Goal: Obtain resource: Obtain resource

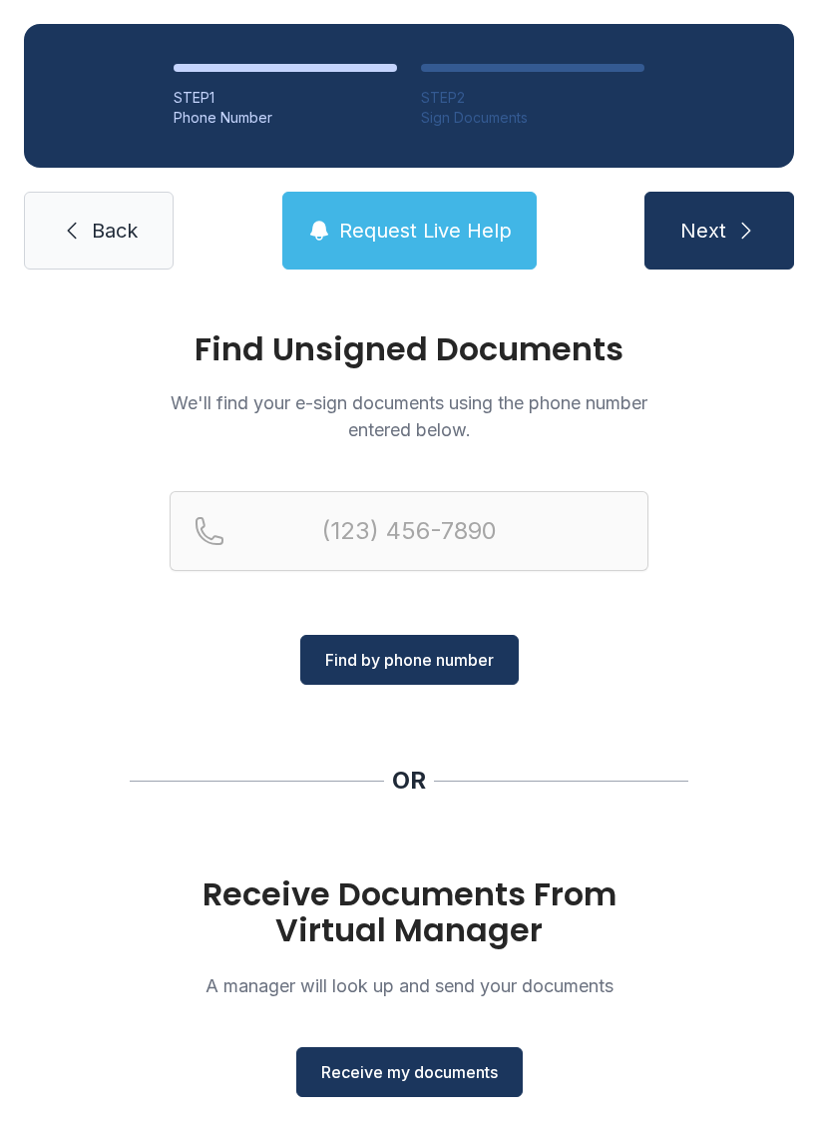
click at [114, 200] on link "Back" at bounding box center [99, 231] width 150 height 78
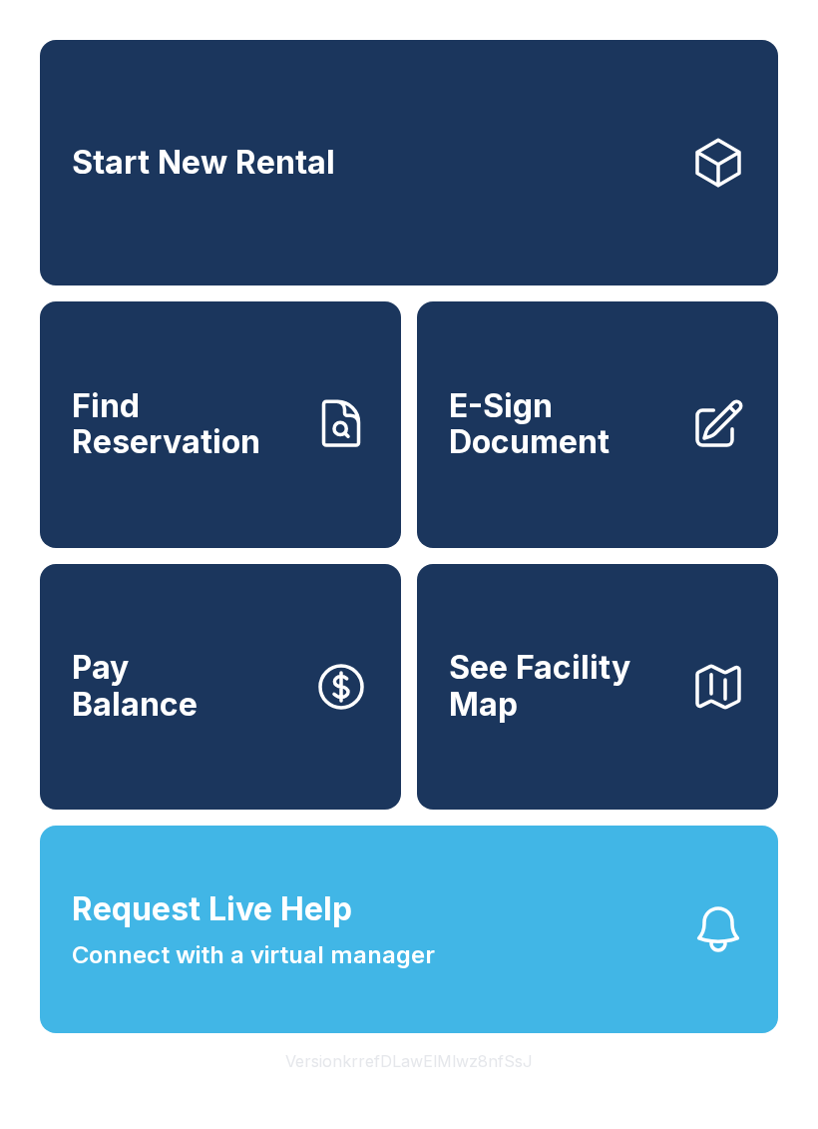
click at [699, 442] on icon at bounding box center [720, 424] width 44 height 44
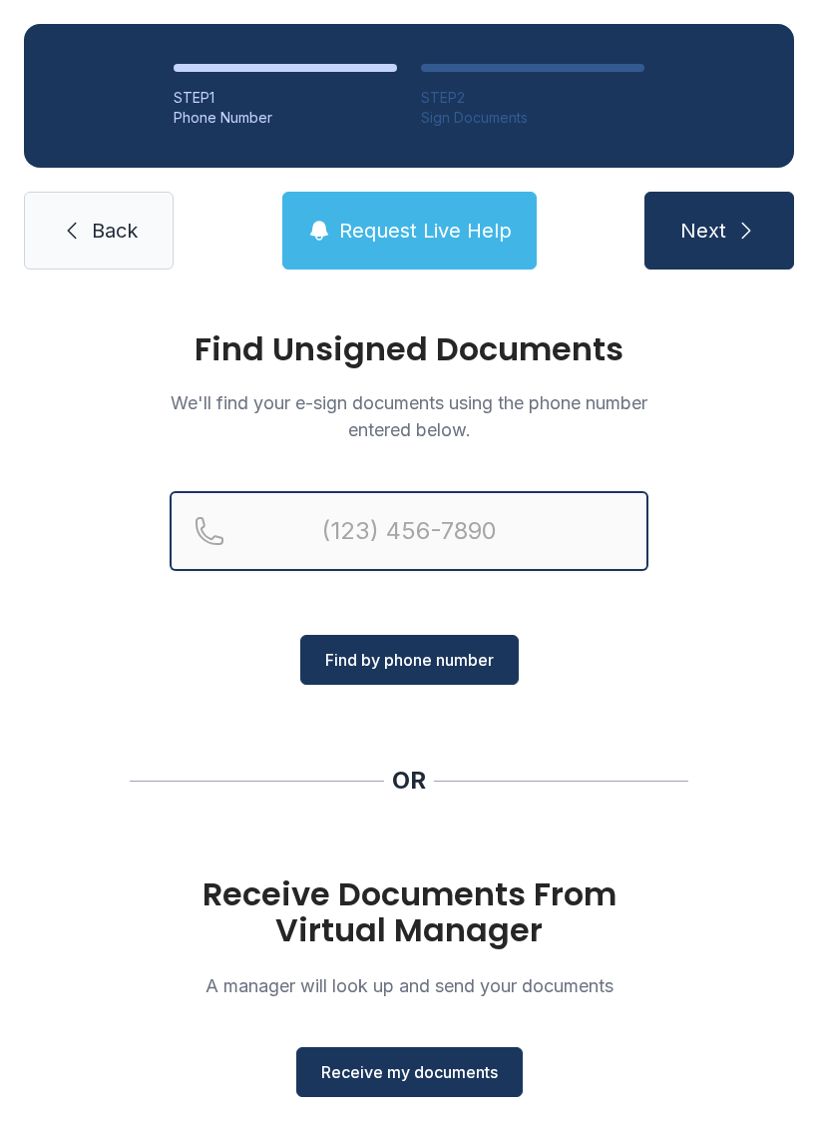
click at [529, 512] on input "Reservation phone number" at bounding box center [409, 531] width 479 height 80
type input "[PHONE_NUMBER]"
click at [718, 231] on button "Next" at bounding box center [720, 231] width 150 height 78
click at [718, 231] on button "Next Loading..." at bounding box center [720, 231] width 150 height 78
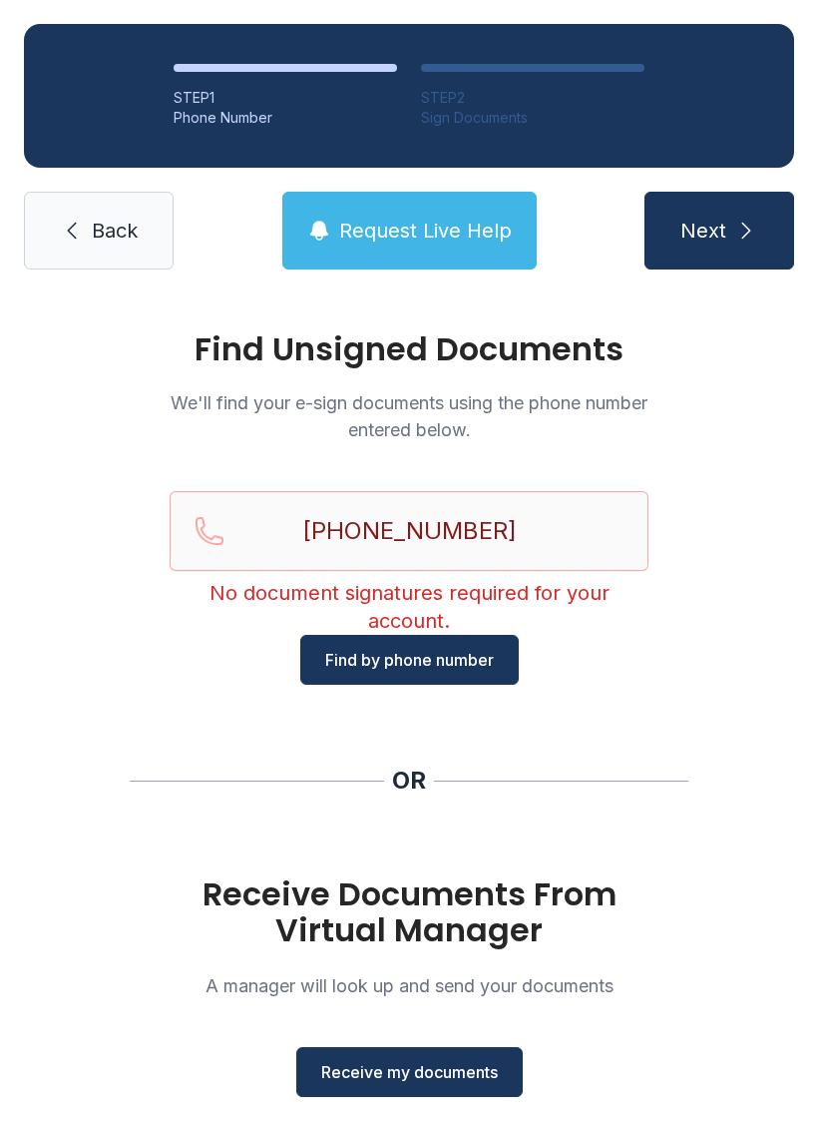
click at [730, 227] on button "Next" at bounding box center [720, 231] width 150 height 78
click at [460, 1069] on span "Receive my documents" at bounding box center [409, 1072] width 177 height 24
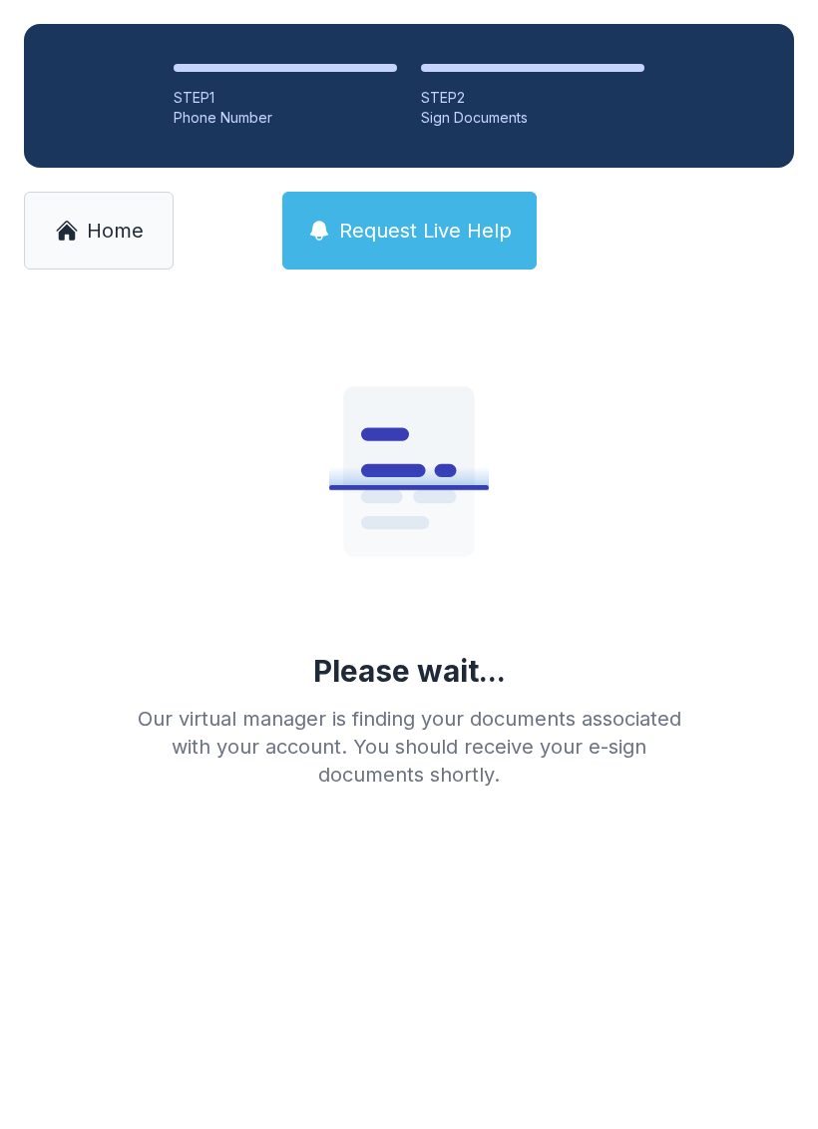
click at [113, 237] on span "Home" at bounding box center [115, 231] width 57 height 28
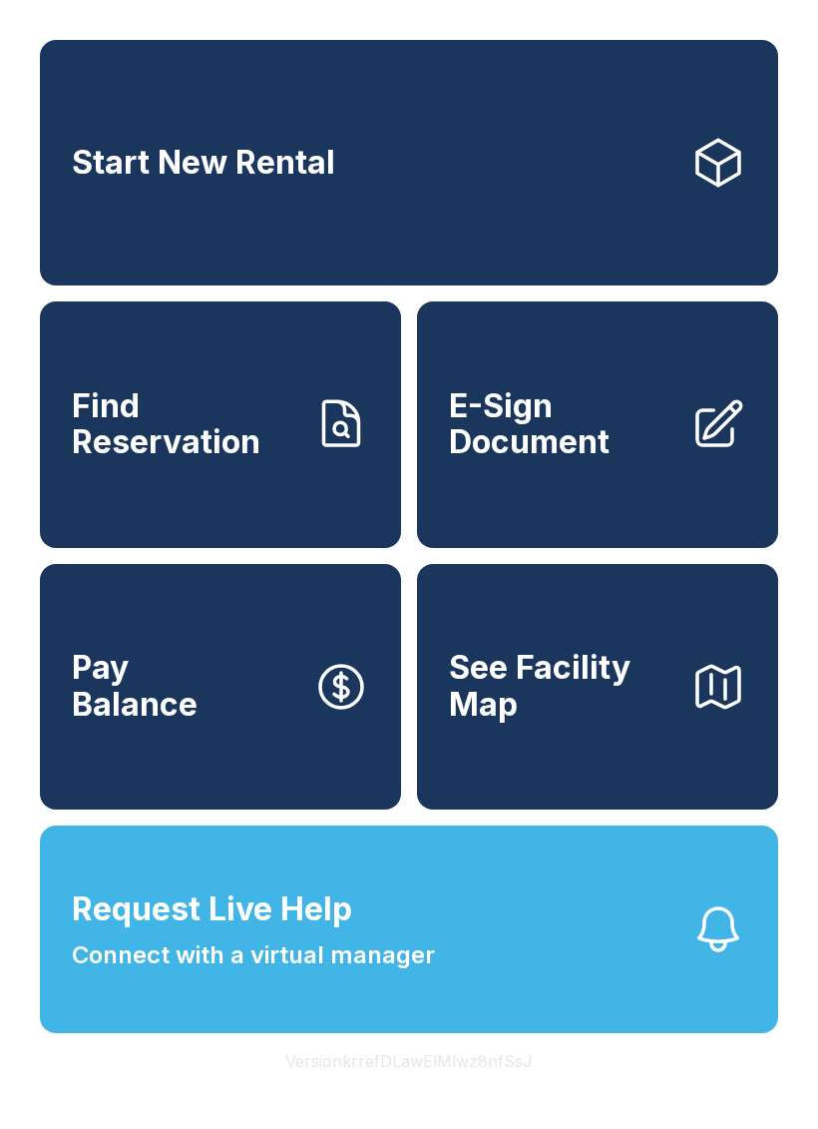
click at [311, 737] on button "Pay Balance" at bounding box center [220, 686] width 361 height 245
click at [699, 446] on icon at bounding box center [720, 424] width 44 height 44
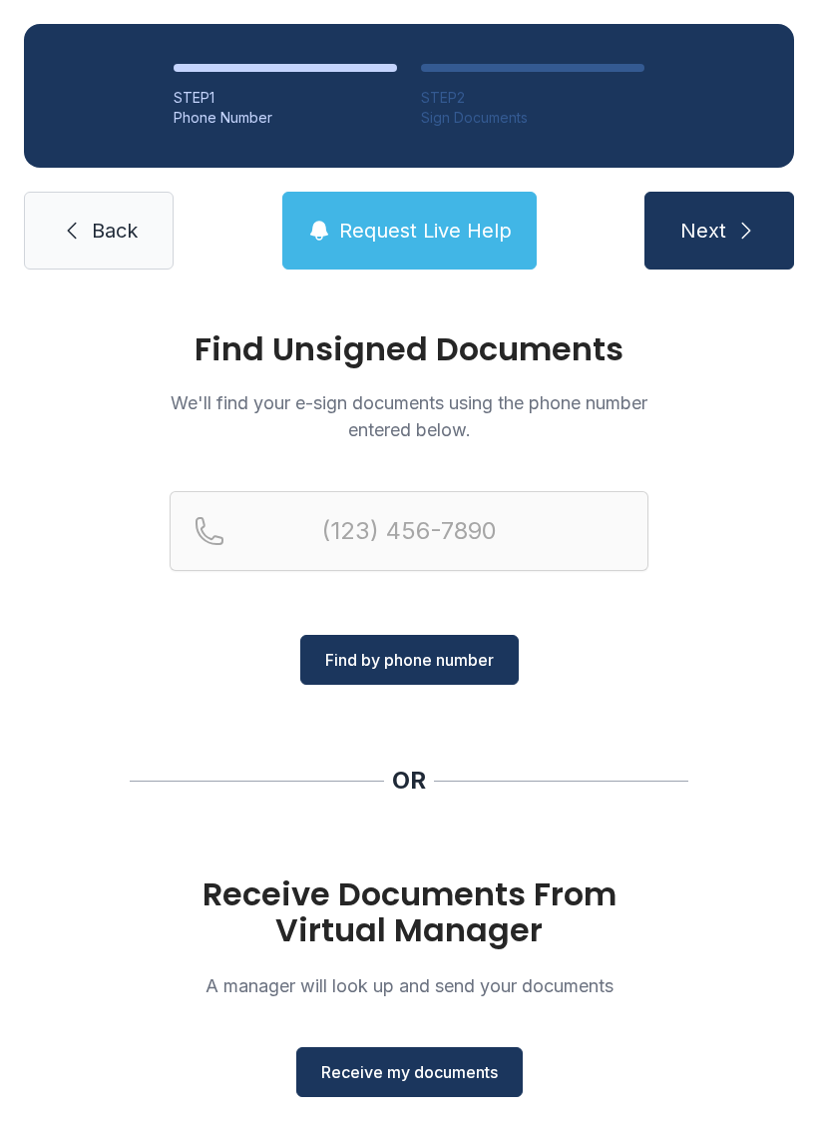
click at [485, 1085] on button "Receive my documents" at bounding box center [409, 1072] width 227 height 50
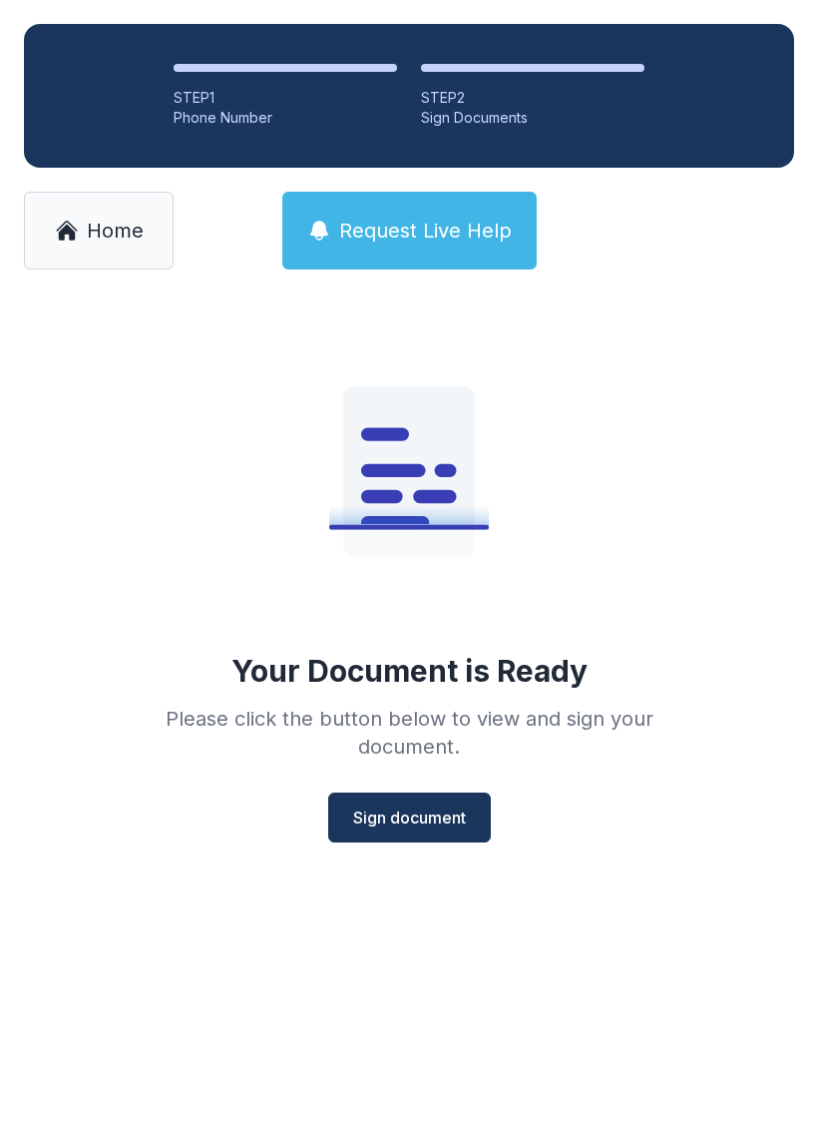
click at [451, 829] on button "Sign document" at bounding box center [409, 817] width 163 height 50
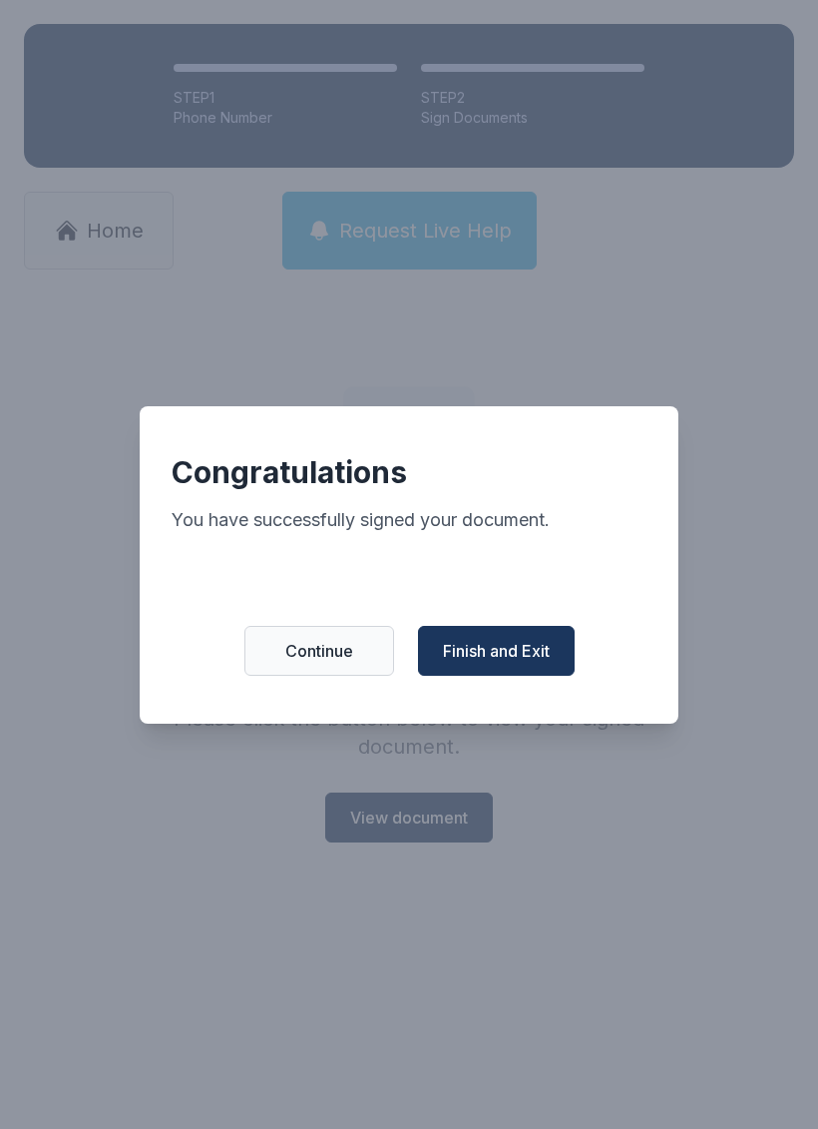
click at [538, 662] on span "Finish and Exit" at bounding box center [496, 651] width 107 height 24
